Goal: Information Seeking & Learning: Learn about a topic

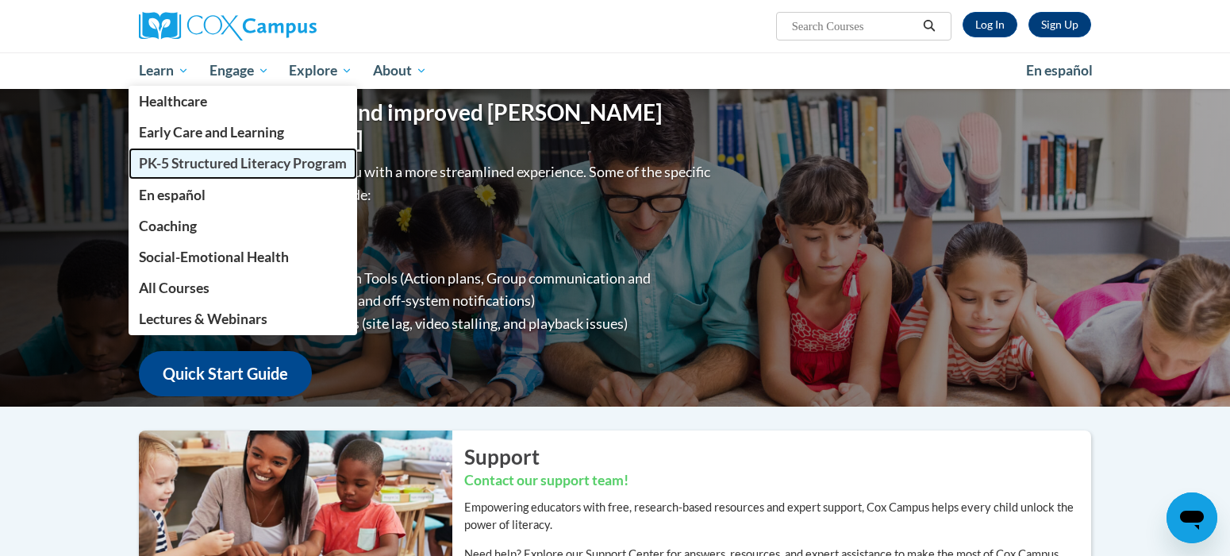
click at [183, 161] on span "PK-5 Structured Literacy Program" at bounding box center [243, 163] width 208 height 17
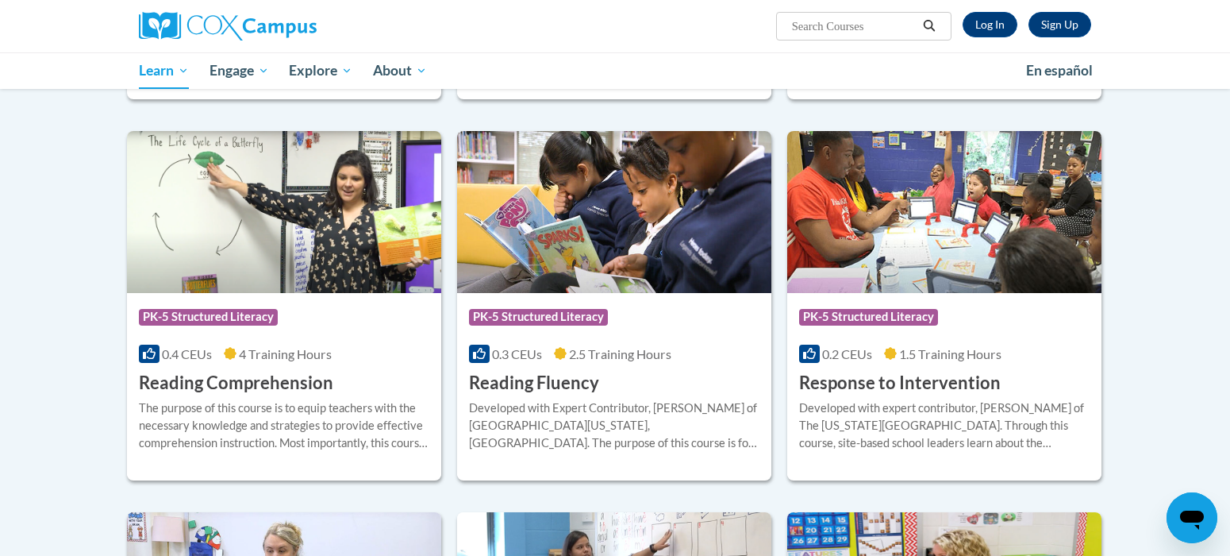
scroll to position [1272, 0]
